Goal: Share content: Share content

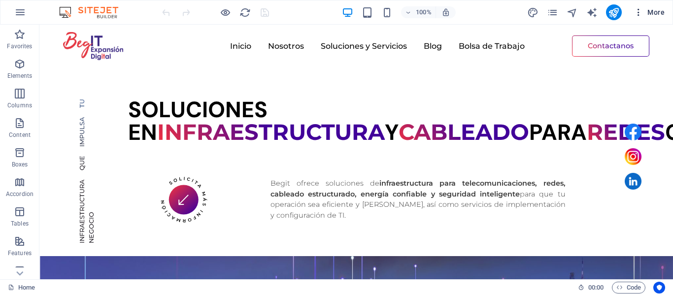
click at [637, 9] on icon "button" at bounding box center [639, 12] width 10 height 10
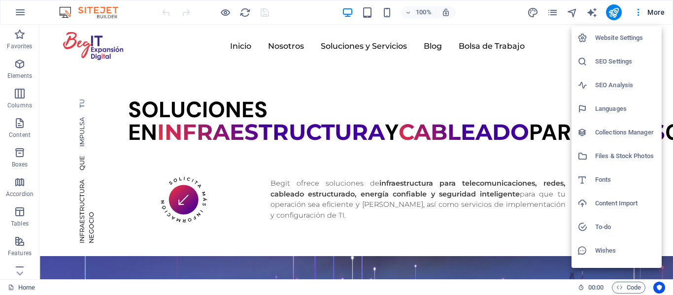
click at [611, 160] on h6 "Files & Stock Photos" at bounding box center [625, 156] width 61 height 12
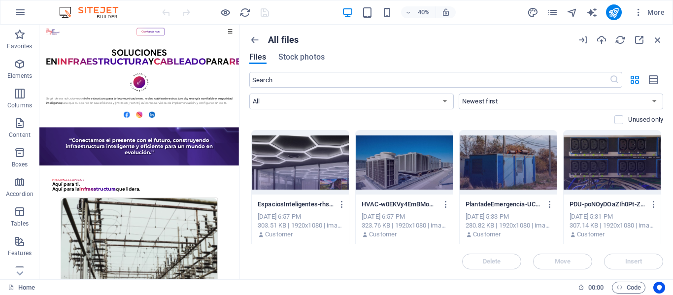
click at [666, 159] on div "All files Files Stock photos ​ All Images Documents Audio Video Vector Other Ne…" at bounding box center [457, 152] width 434 height 255
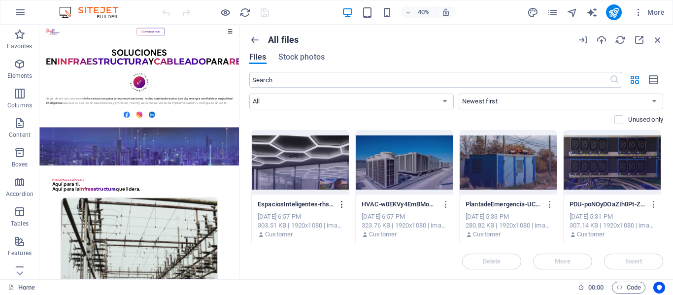
click at [343, 204] on icon "button" at bounding box center [342, 204] width 9 height 9
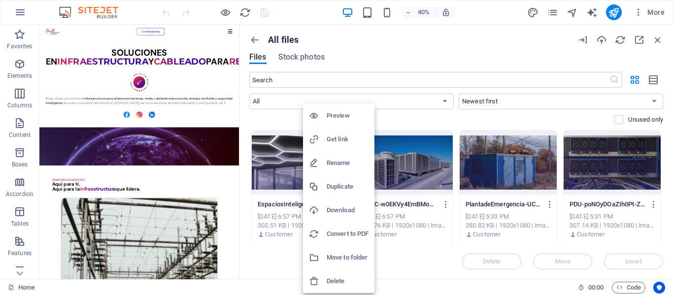
click at [482, 121] on div at bounding box center [336, 147] width 673 height 295
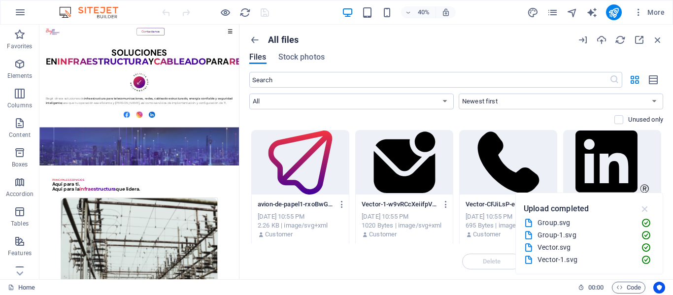
click at [647, 209] on icon "button" at bounding box center [645, 209] width 11 height 11
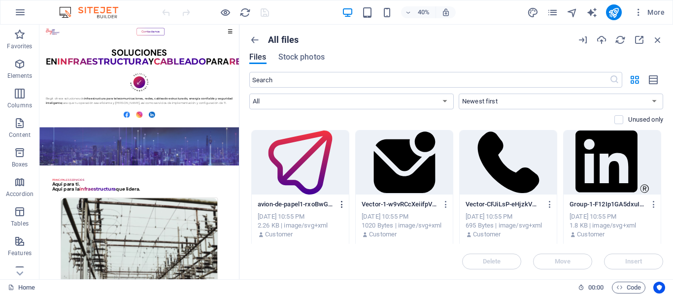
click at [342, 207] on icon "button" at bounding box center [342, 204] width 9 height 9
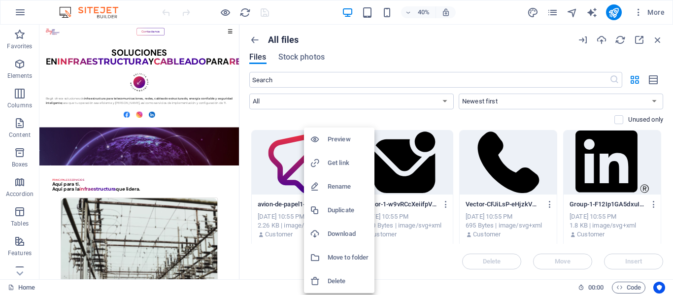
click at [336, 162] on h6 "Get link" at bounding box center [348, 163] width 41 height 12
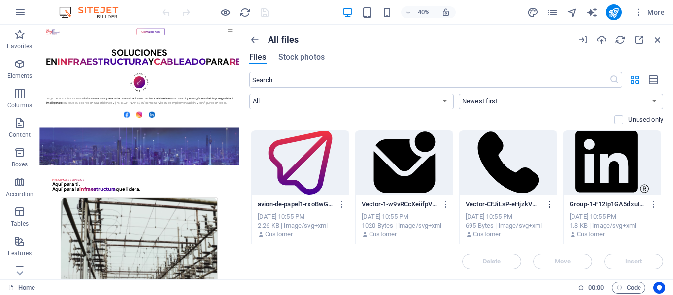
click at [548, 205] on icon "button" at bounding box center [550, 204] width 9 height 9
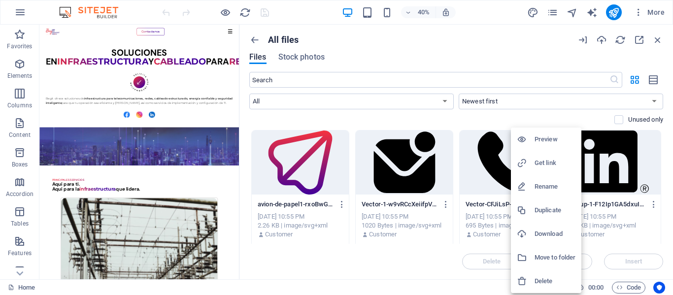
click at [540, 160] on h6 "Get link" at bounding box center [555, 163] width 41 height 12
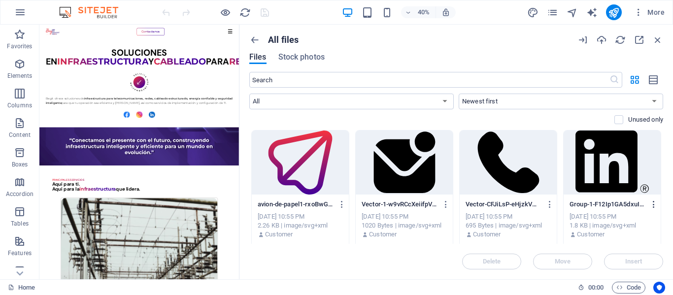
click at [654, 205] on icon "button" at bounding box center [654, 204] width 9 height 9
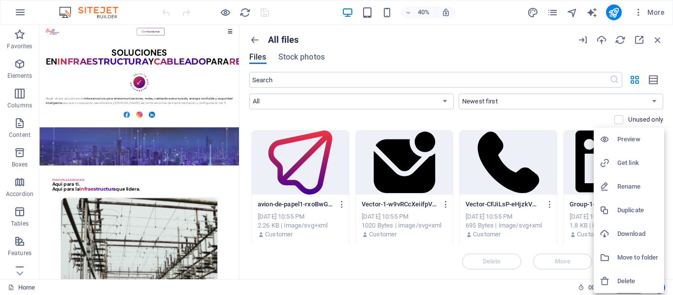
click at [632, 167] on h6 "Get link" at bounding box center [638, 163] width 41 height 12
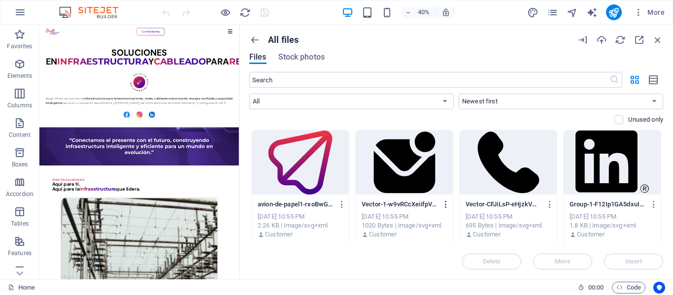
click at [445, 208] on icon "button" at bounding box center [446, 204] width 9 height 9
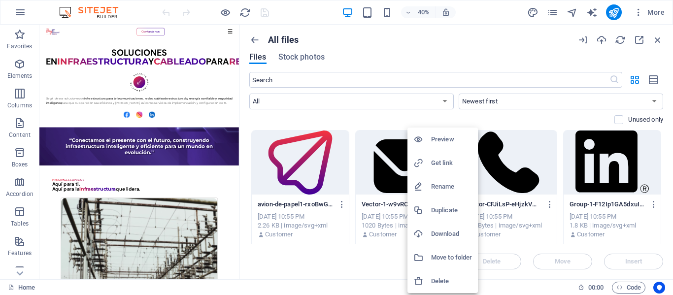
click at [440, 161] on h6 "Get link" at bounding box center [451, 163] width 41 height 12
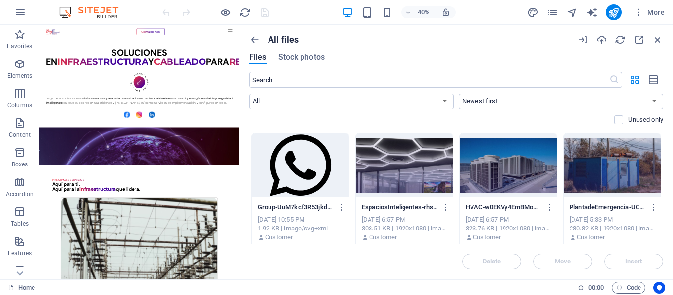
scroll to position [154, 0]
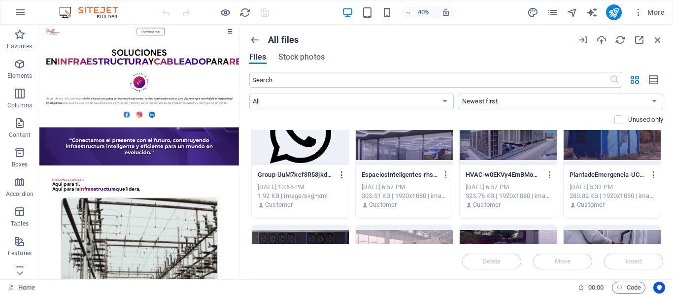
click at [342, 175] on icon "button" at bounding box center [342, 175] width 9 height 9
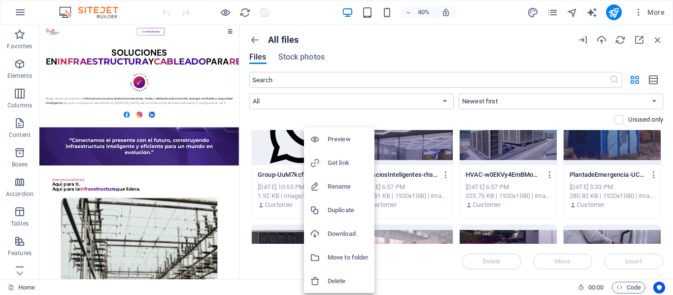
click at [342, 165] on h6 "Get link" at bounding box center [348, 163] width 41 height 12
